Goal: Task Accomplishment & Management: Use online tool/utility

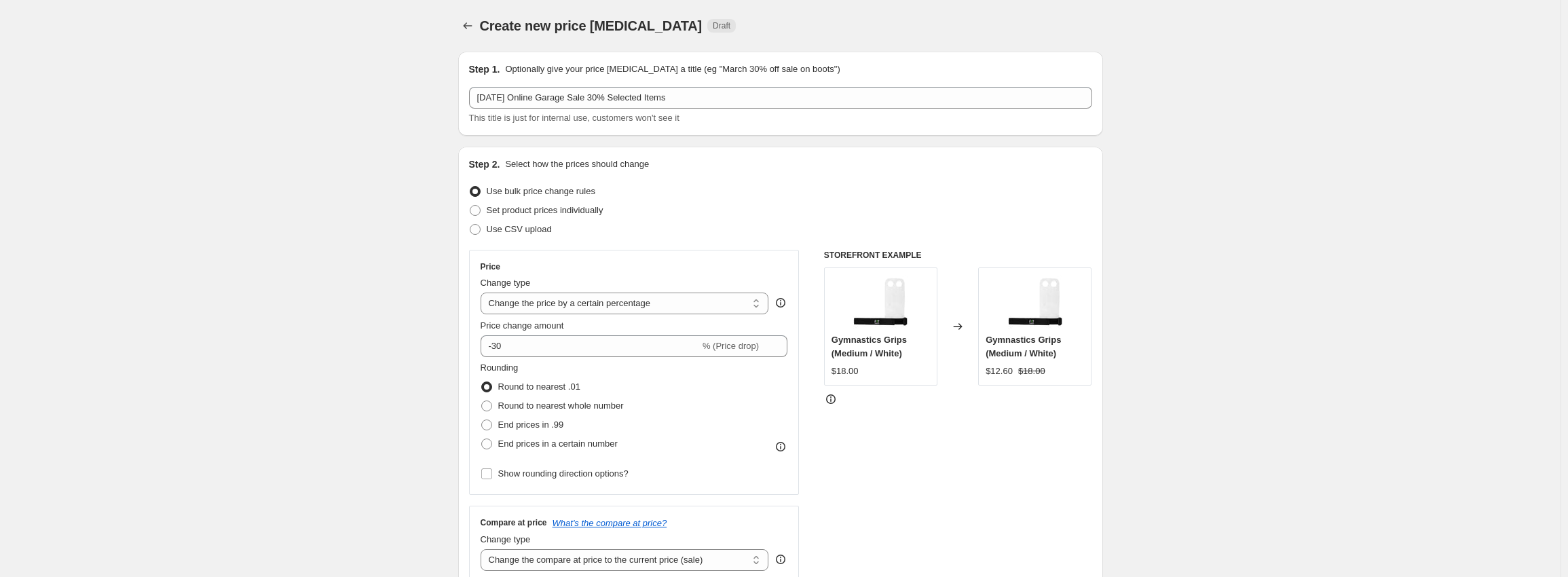
select select "percentage"
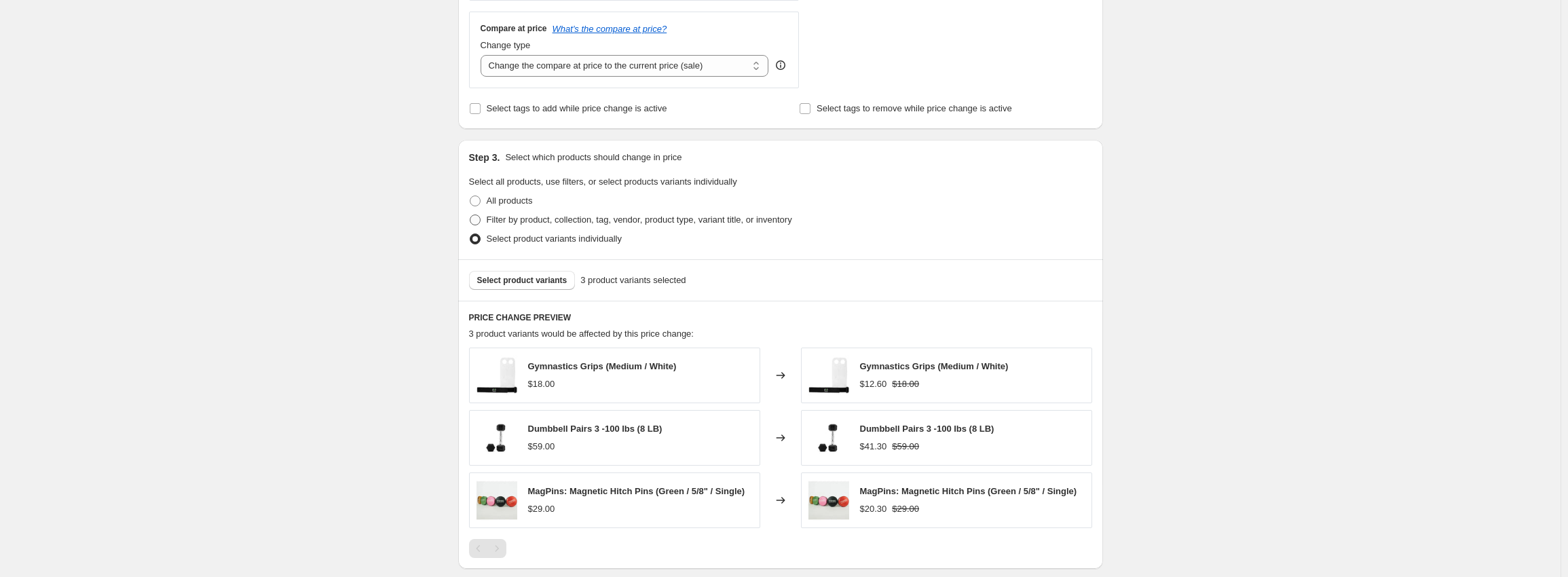
scroll to position [494, 0]
click at [501, 286] on span "Select product variants" at bounding box center [522, 281] width 90 height 11
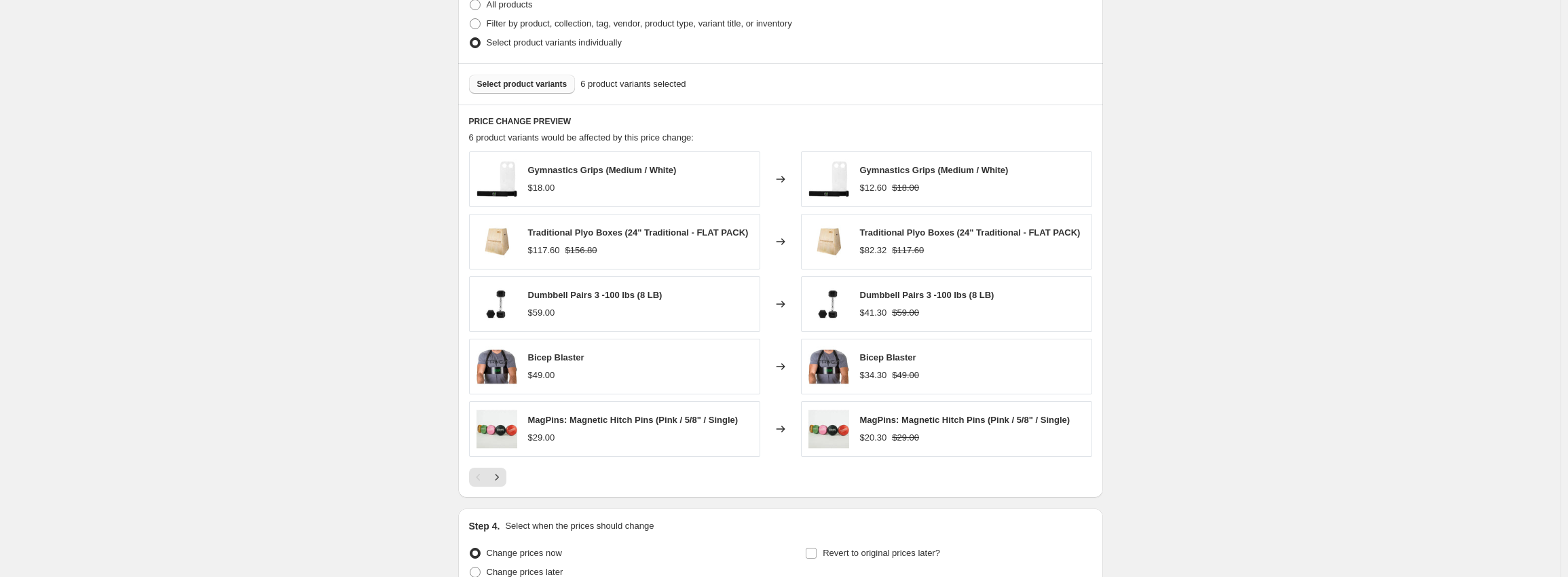
scroll to position [822, 0]
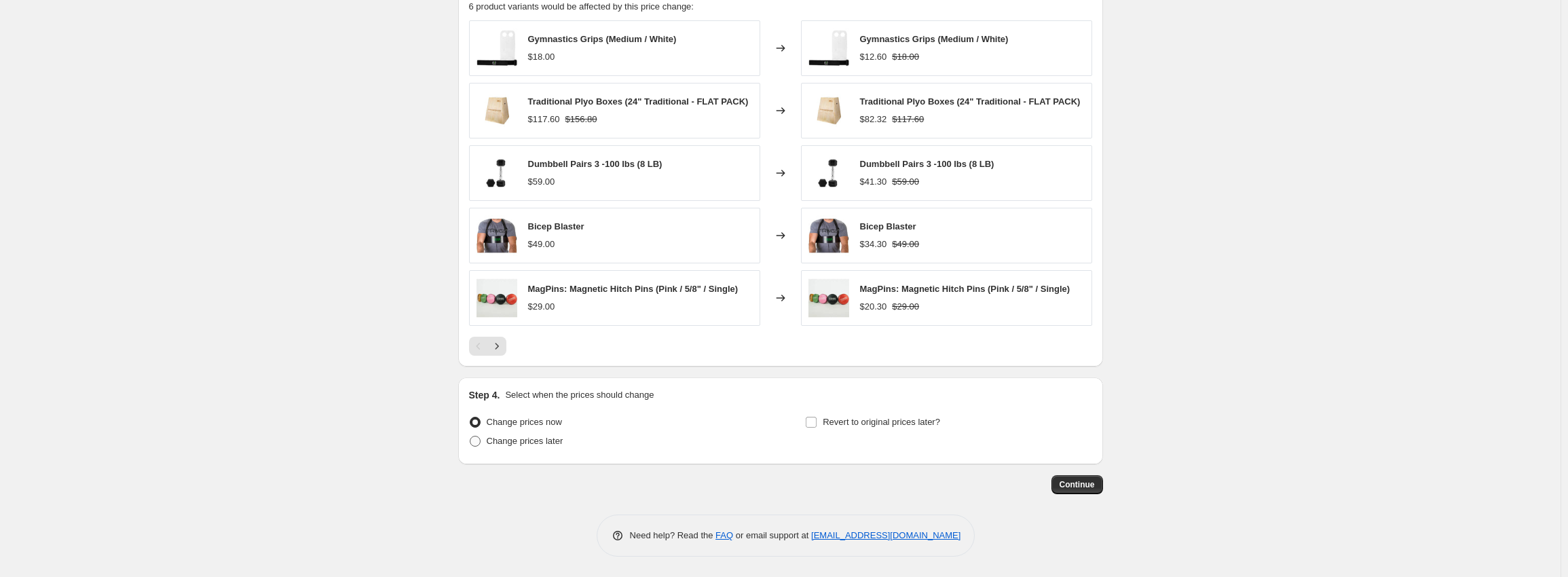
click at [502, 437] on span "Change prices later" at bounding box center [524, 441] width 77 height 10
click at [471, 436] on input "Change prices later" at bounding box center [470, 436] width 1 height 1
radio input "true"
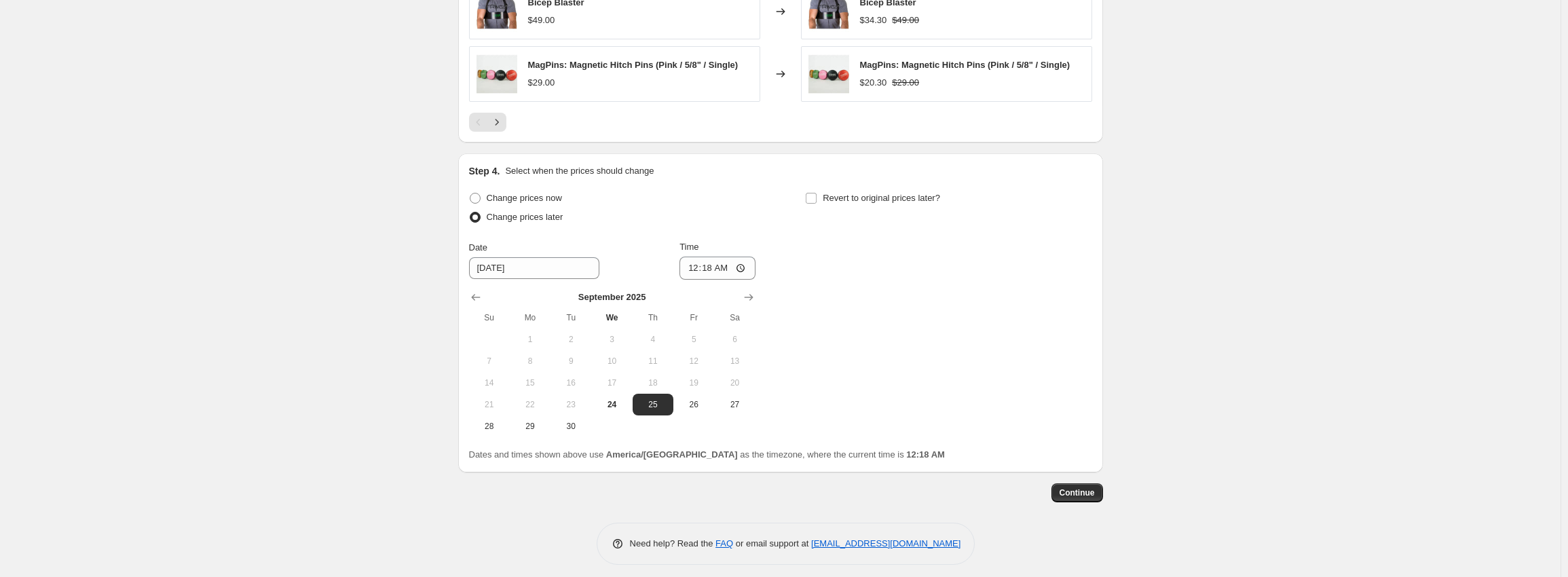
scroll to position [1054, 0]
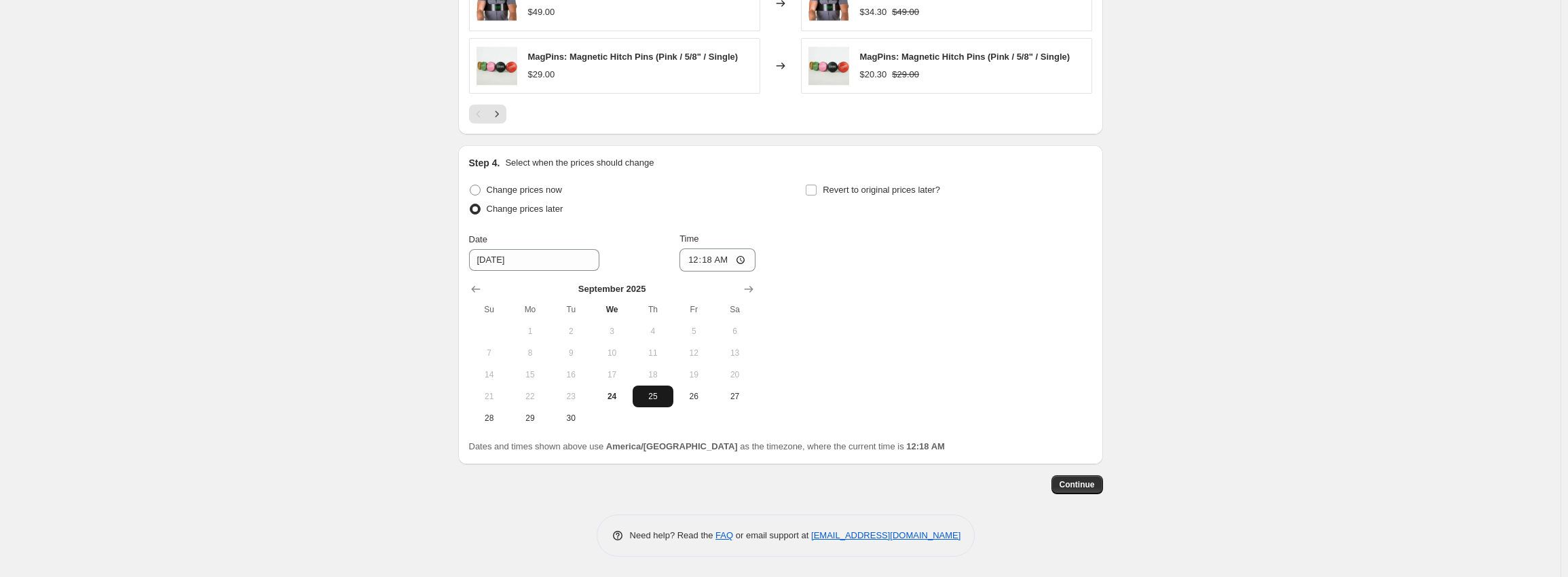
click at [663, 394] on span "25" at bounding box center [653, 396] width 30 height 11
click at [696, 261] on input "00:18" at bounding box center [717, 260] width 76 height 23
type input "00:00"
click at [809, 189] on input "Revert to original prices later?" at bounding box center [811, 189] width 11 height 11
checkbox input "true"
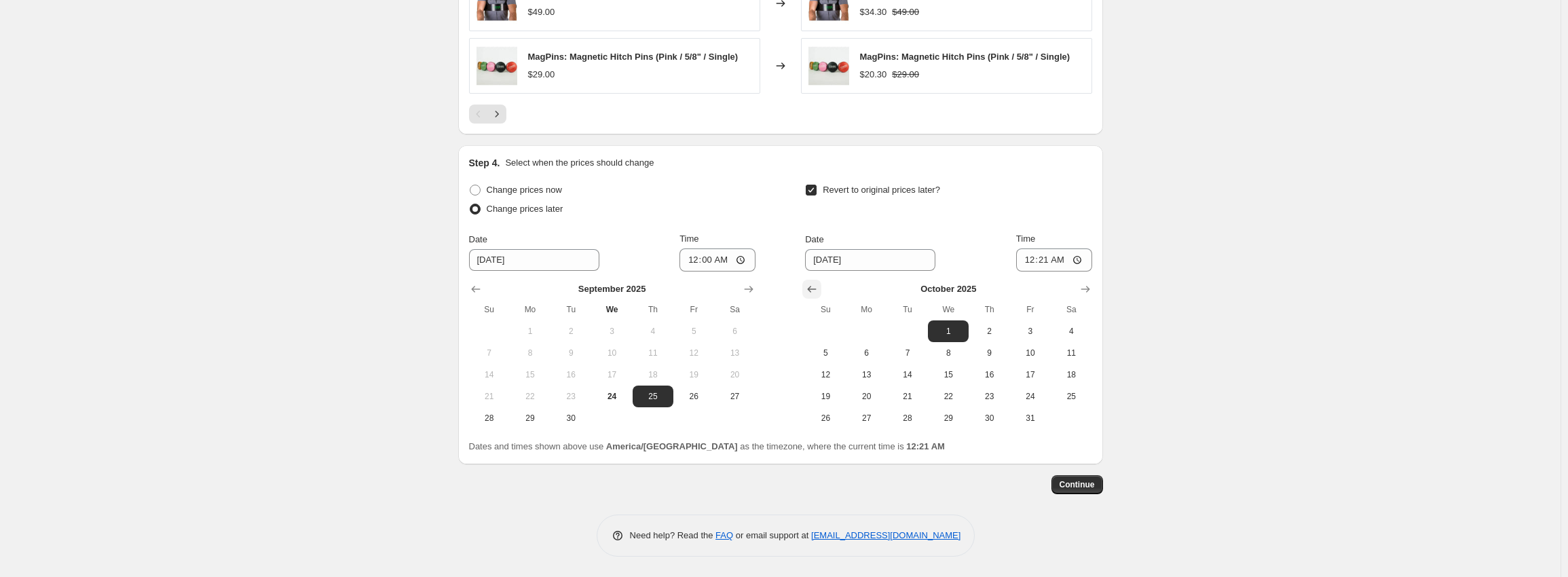
click at [817, 294] on icon "Show previous month, September 2025" at bounding box center [811, 289] width 14 height 14
click at [922, 421] on span "30" at bounding box center [907, 418] width 30 height 11
type input "9/30/2025"
click at [1020, 263] on input "00:21" at bounding box center [1054, 260] width 76 height 23
type input "05:00"
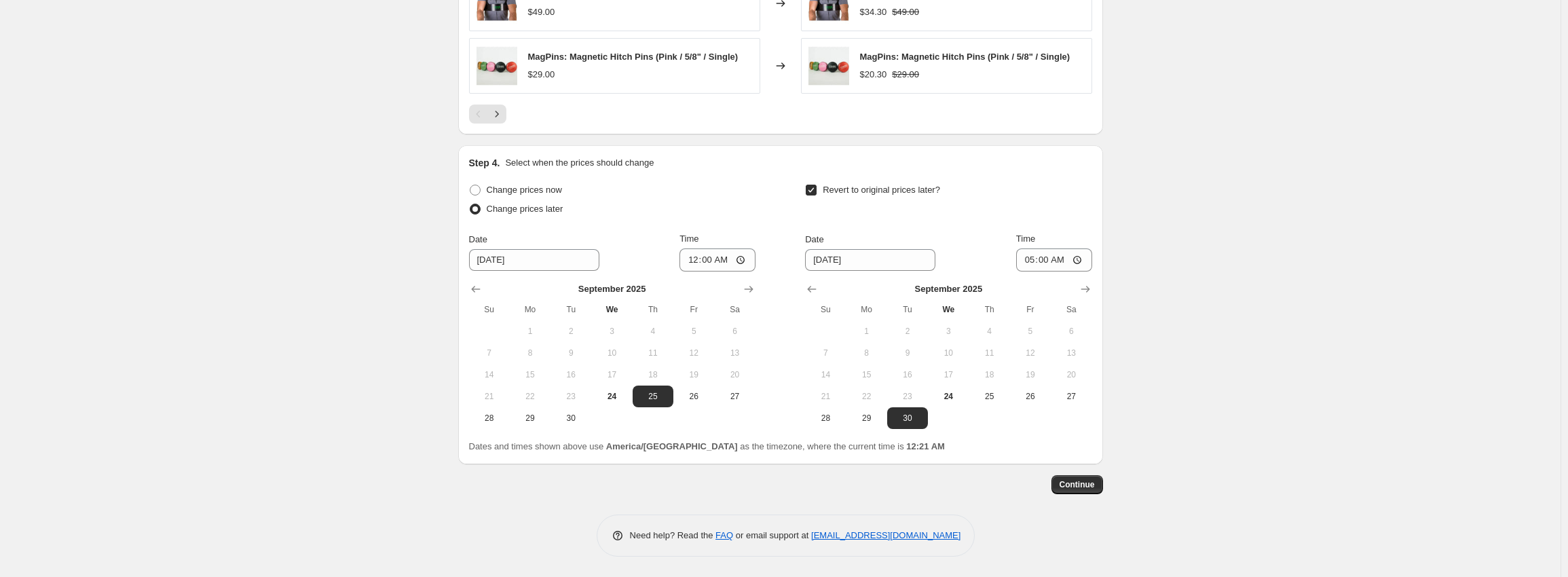
click at [1078, 488] on span "Continue" at bounding box center [1077, 484] width 35 height 11
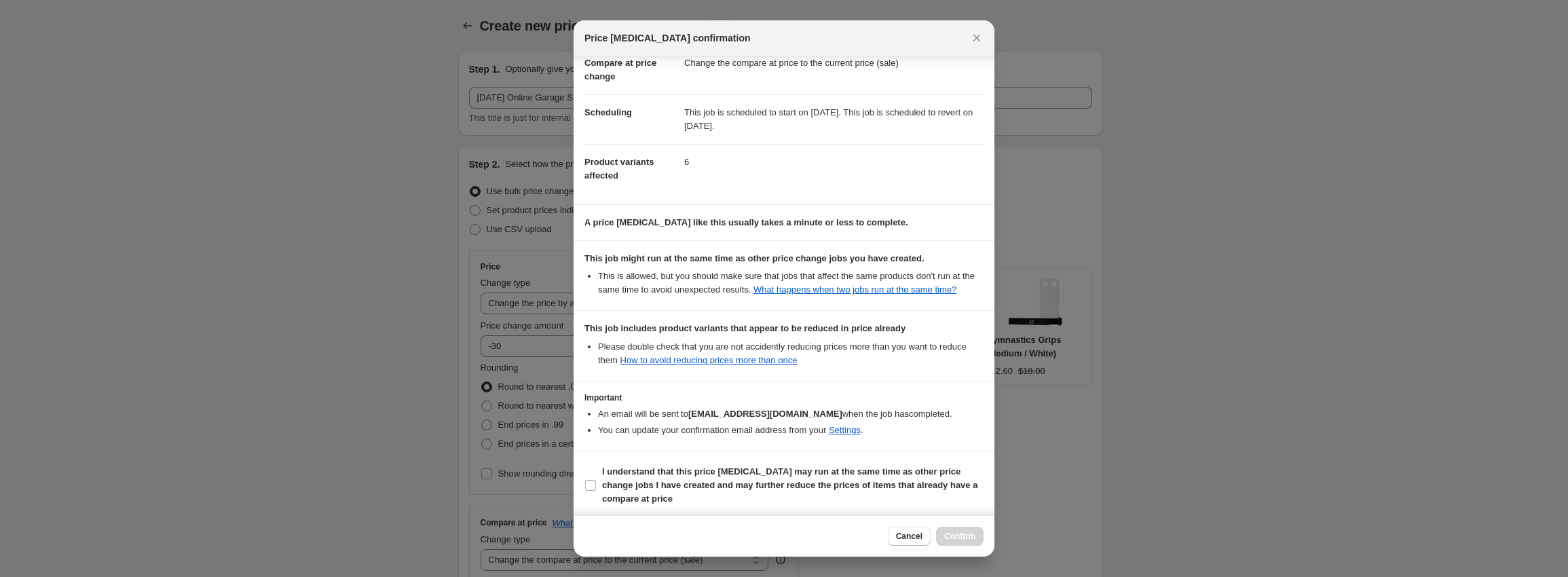
scroll to position [75, 0]
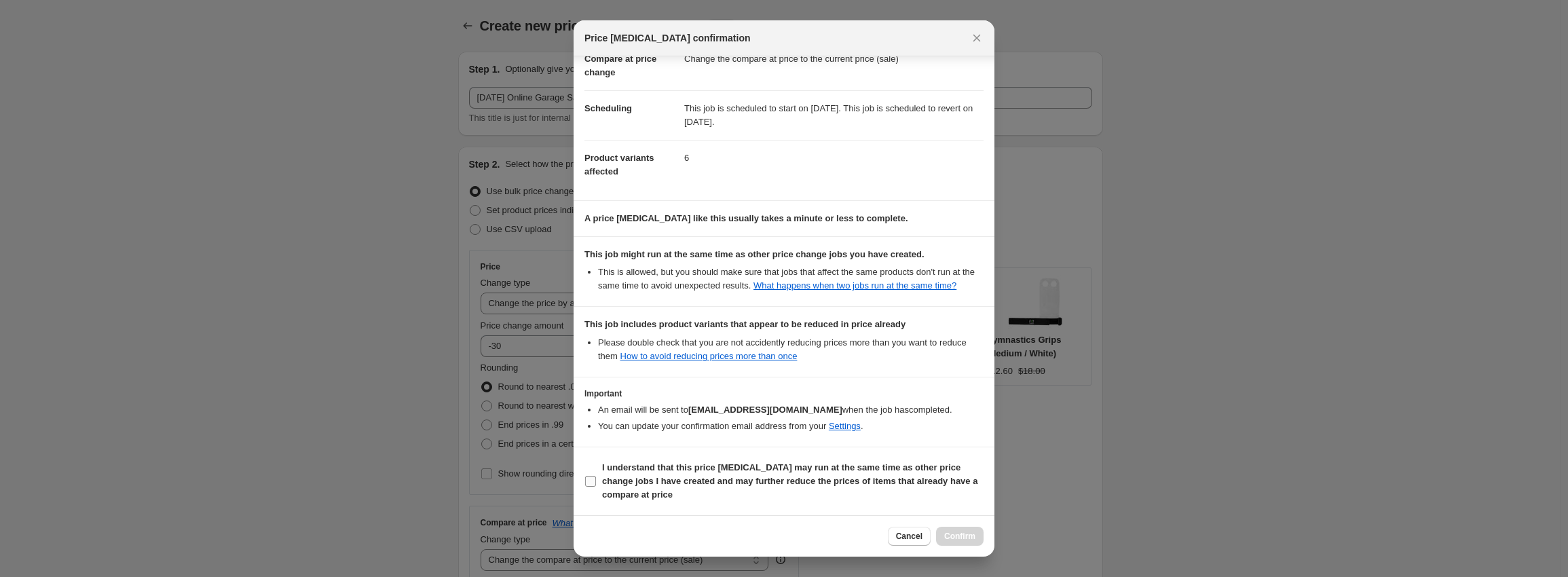
click at [641, 475] on b "I understand that this price change job may run at the same time as other price…" at bounding box center [789, 481] width 375 height 37
click at [596, 476] on input "I understand that this price change job may run at the same time as other price…" at bounding box center [590, 481] width 11 height 11
checkbox input "true"
click at [960, 533] on span "Confirm" at bounding box center [960, 536] width 32 height 11
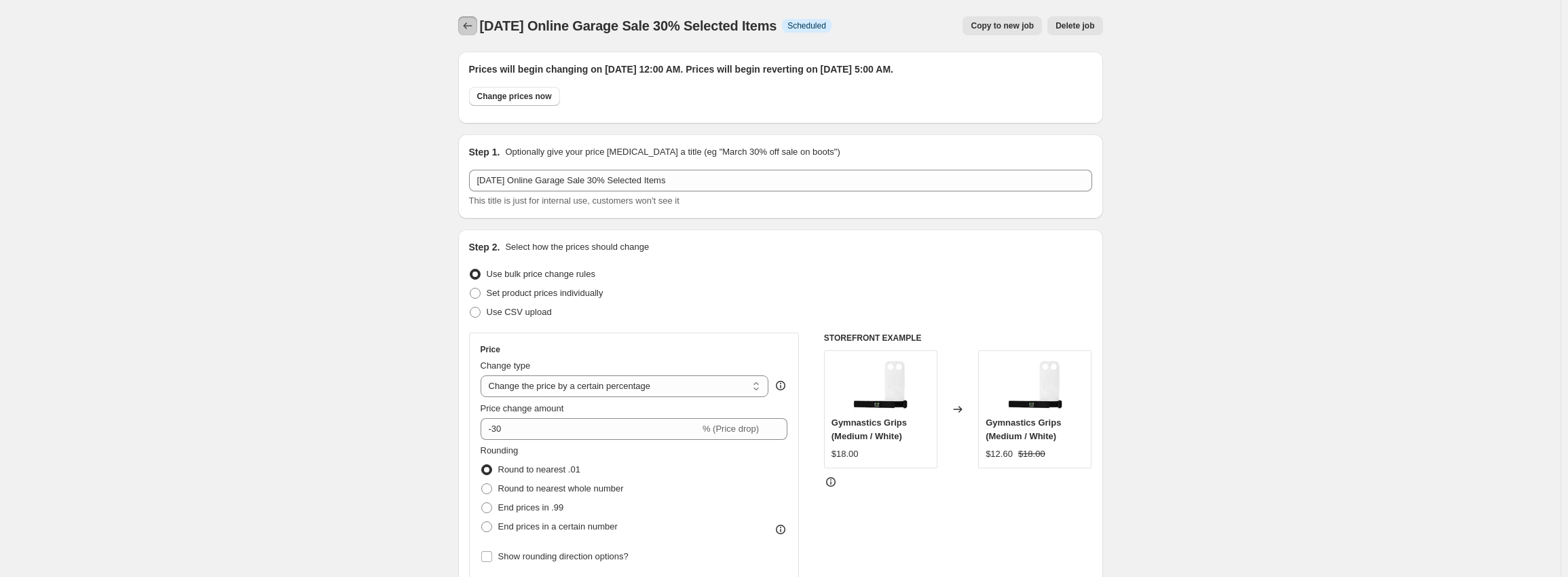
click at [463, 23] on icon "Price change jobs" at bounding box center [467, 25] width 14 height 14
